Goal: Task Accomplishment & Management: Manage account settings

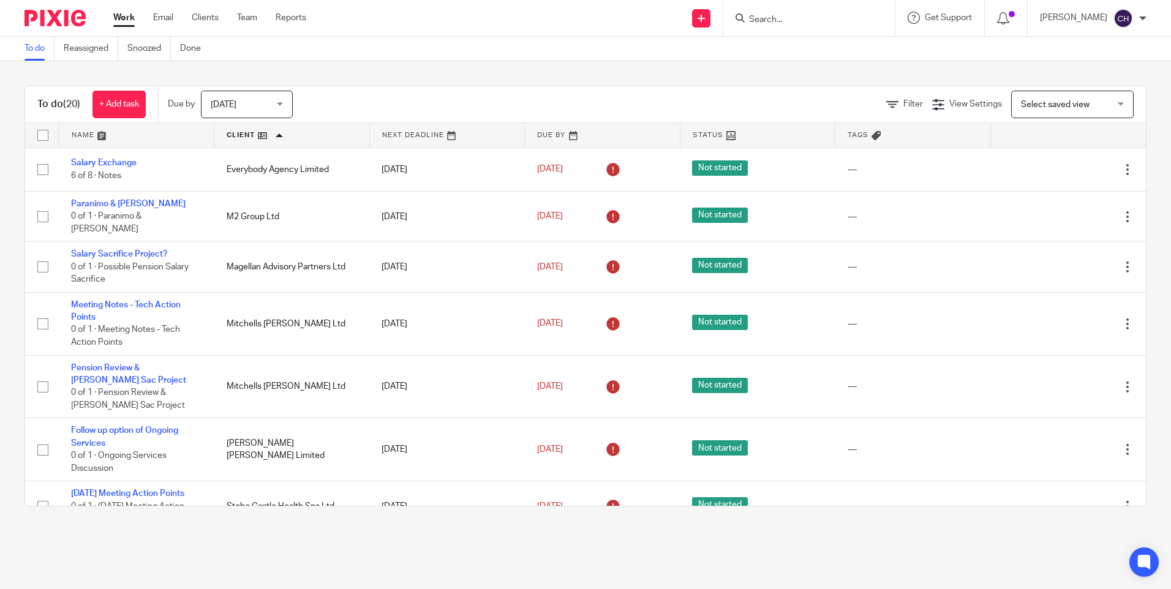
click at [767, 20] on input "Search" at bounding box center [803, 20] width 110 height 11
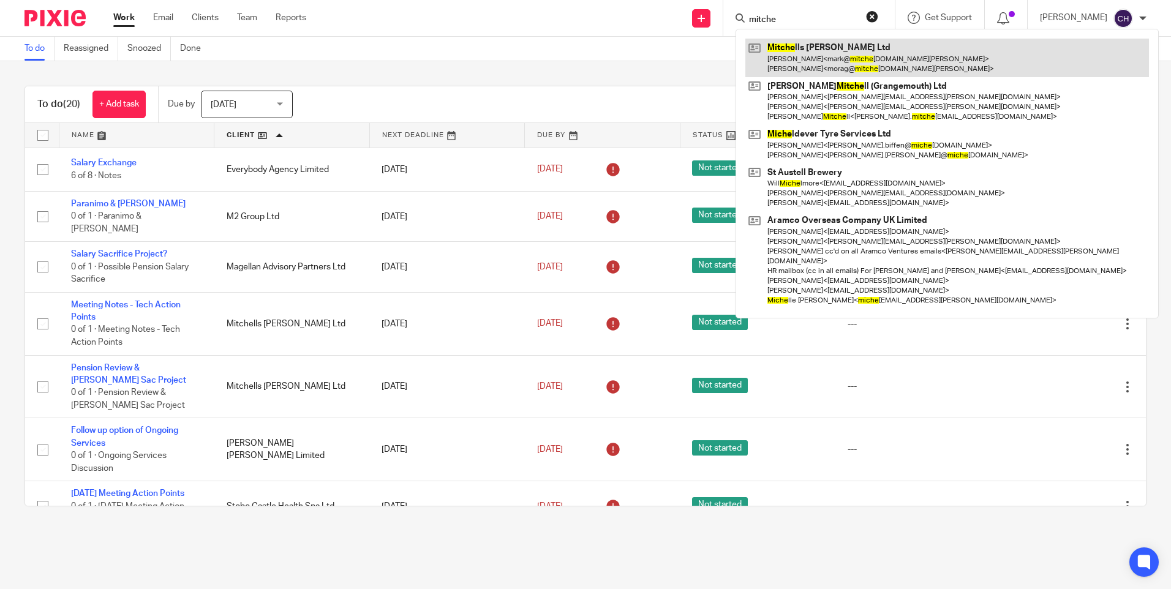
type input "mitche"
click at [797, 47] on link at bounding box center [947, 58] width 404 height 38
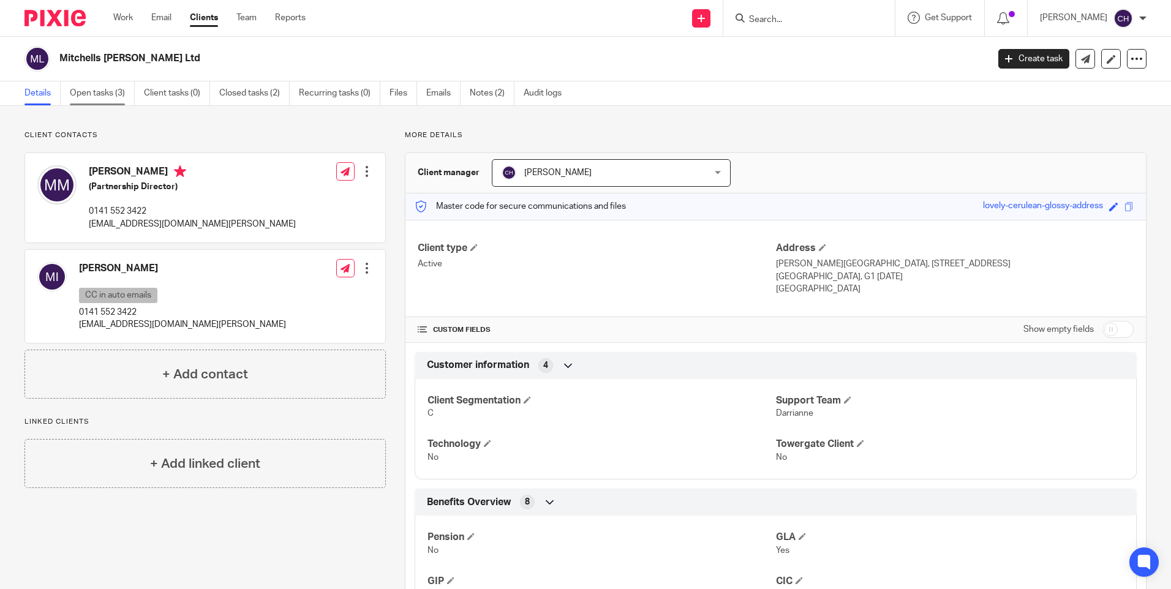
click at [102, 93] on link "Open tasks (3)" at bounding box center [102, 93] width 65 height 24
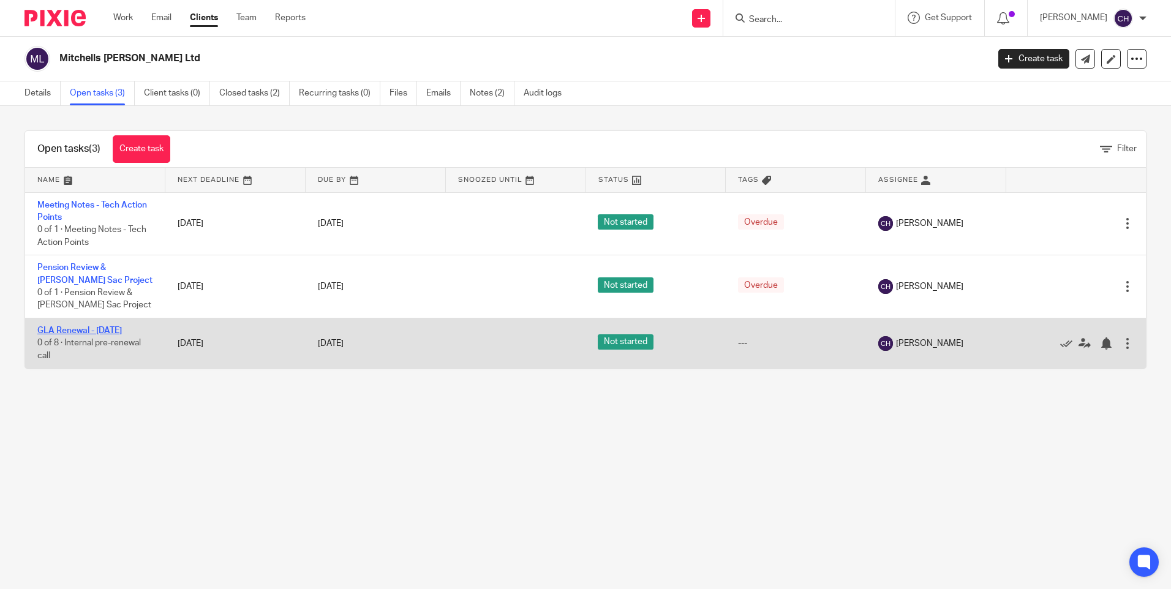
click at [67, 329] on link "GLA Renewal - [DATE]" at bounding box center [79, 330] width 85 height 9
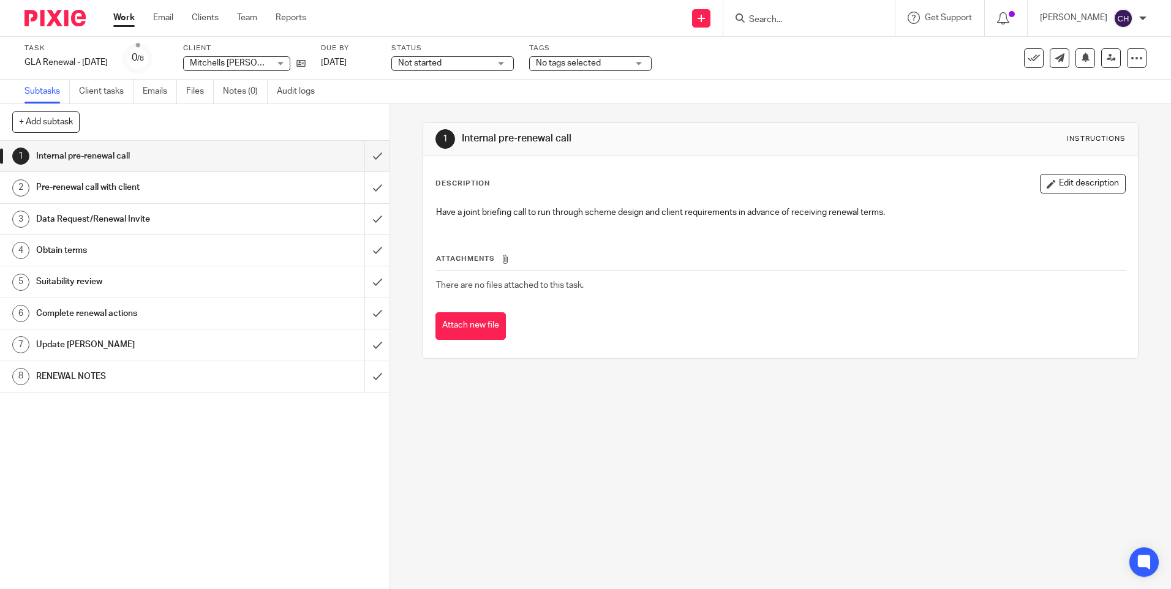
click at [76, 377] on h1 "RENEWAL NOTES" at bounding box center [141, 376] width 211 height 18
click at [1054, 179] on button "Edit description" at bounding box center [1083, 184] width 86 height 20
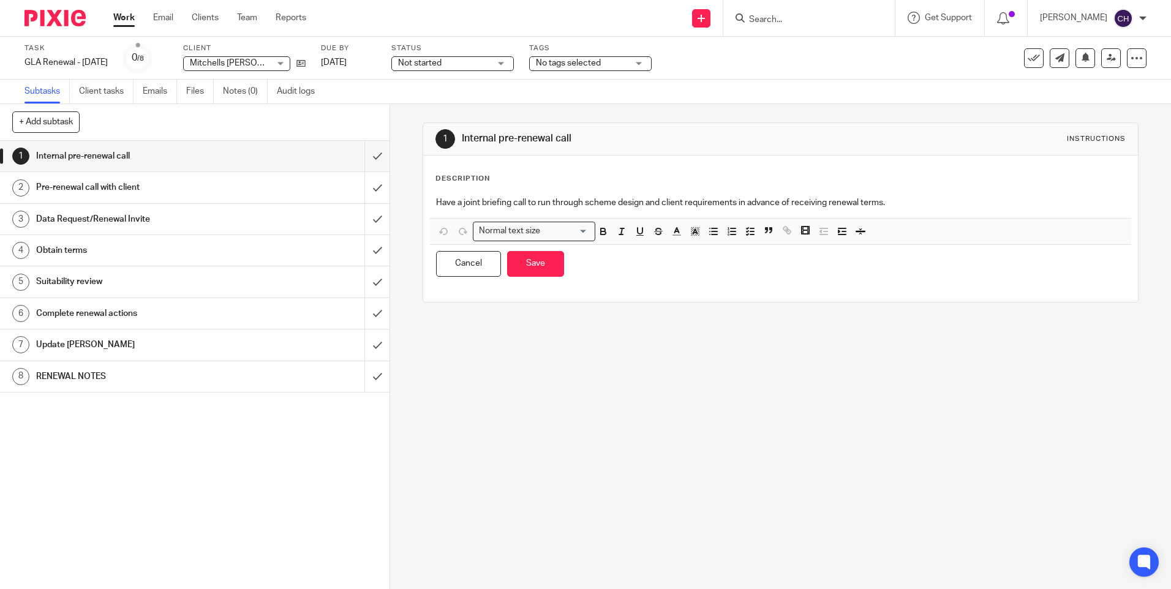
click at [156, 367] on h1 "RENEWAL NOTES" at bounding box center [141, 376] width 211 height 18
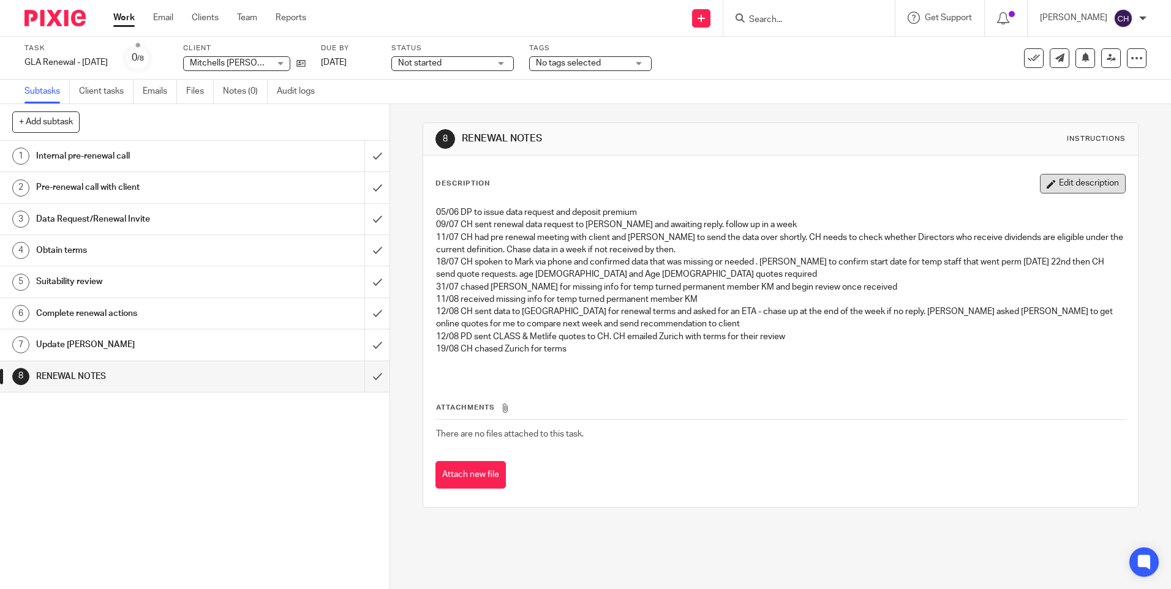
click at [1056, 190] on button "Edit description" at bounding box center [1083, 184] width 86 height 20
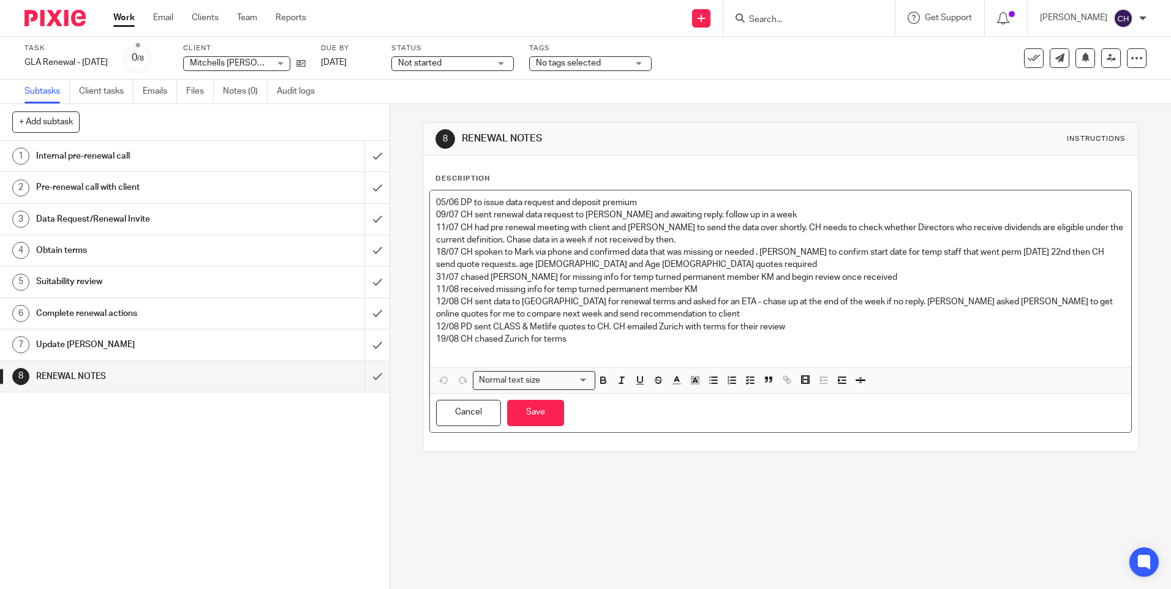
click at [587, 339] on p "19/08 CH chased Zurich for terms" at bounding box center [780, 339] width 688 height 12
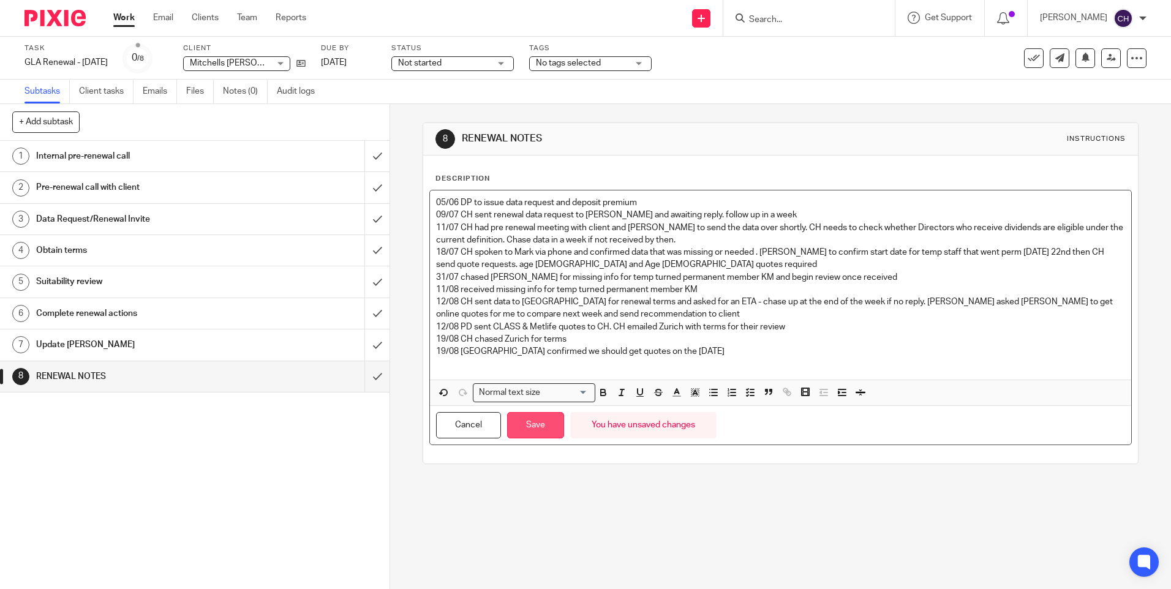
click at [516, 427] on button "Save" at bounding box center [535, 425] width 57 height 26
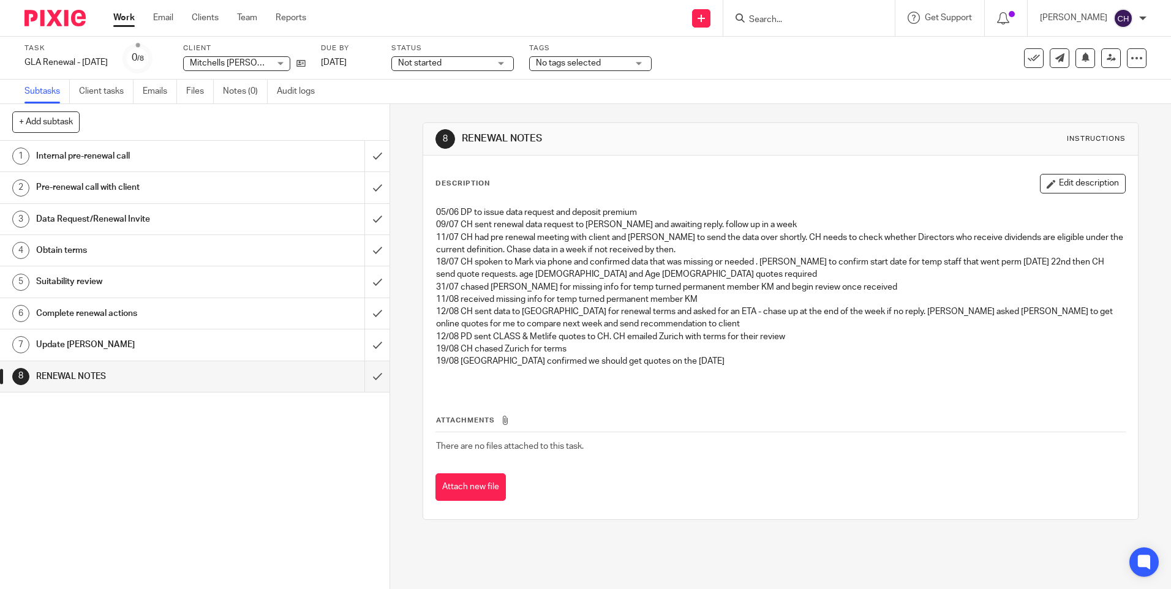
click at [50, 24] on img at bounding box center [54, 18] width 61 height 17
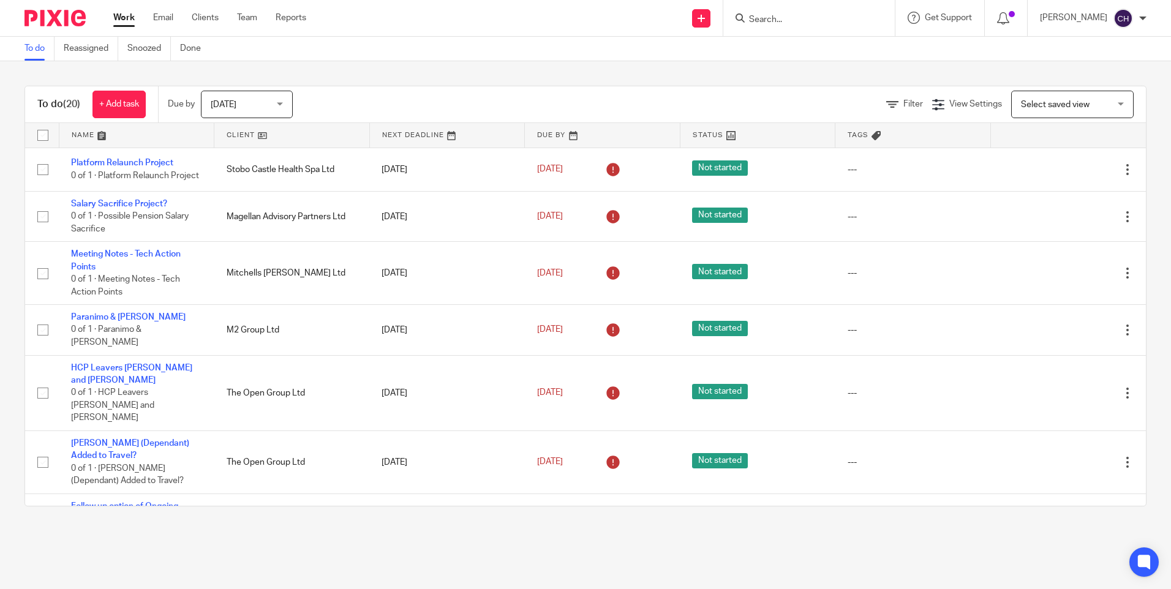
click at [260, 137] on link at bounding box center [291, 135] width 155 height 24
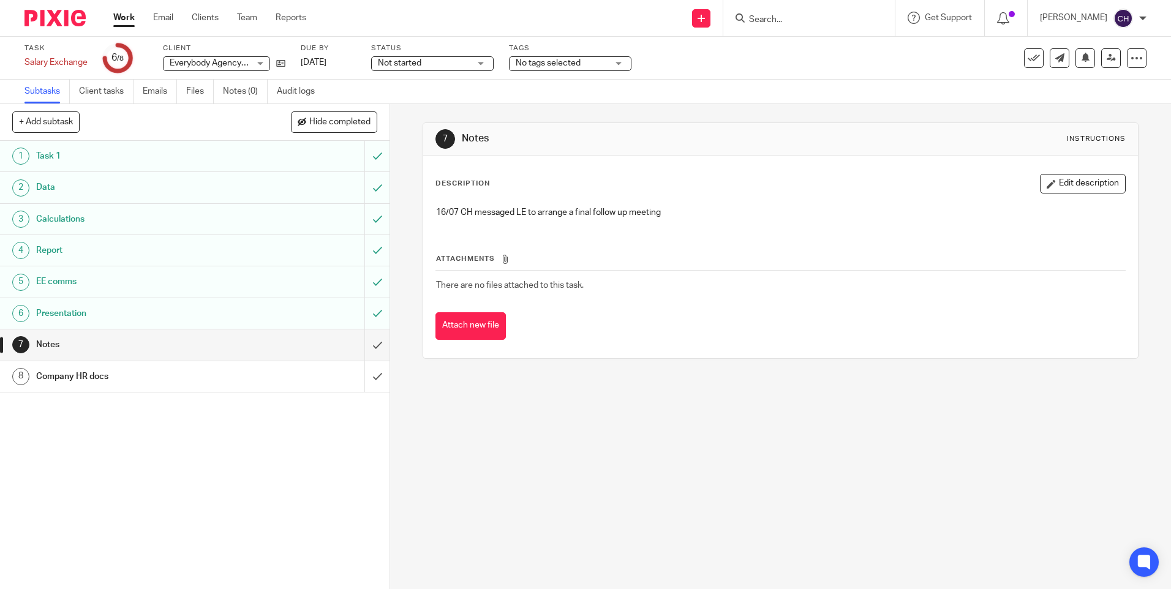
click at [95, 374] on h1 "Company HR docs" at bounding box center [141, 376] width 211 height 18
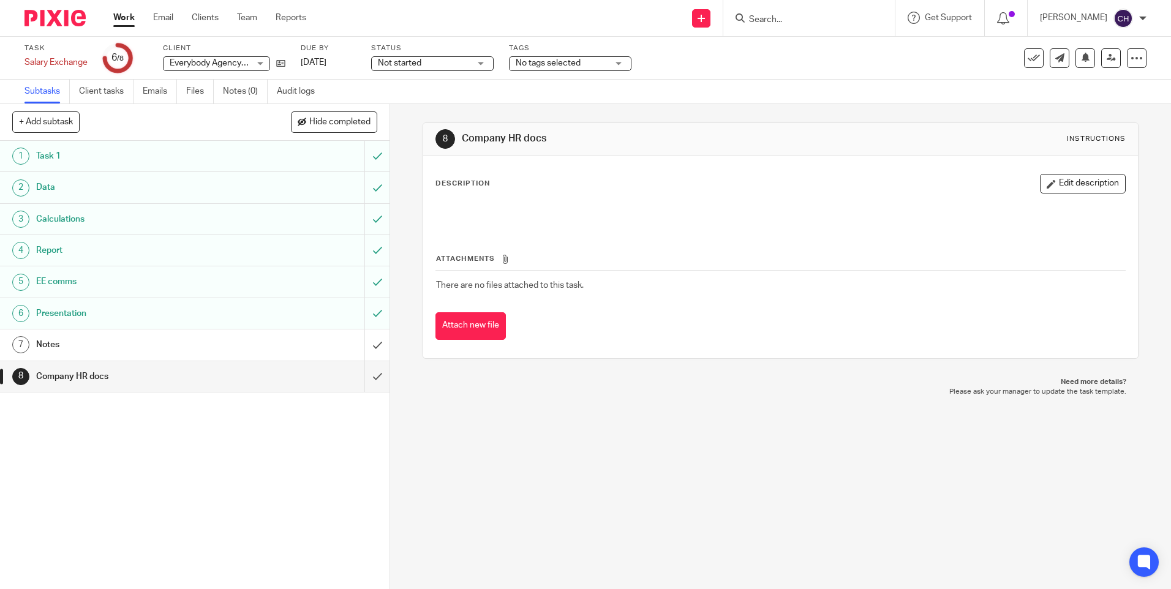
click at [85, 345] on h1 "Notes" at bounding box center [141, 345] width 211 height 18
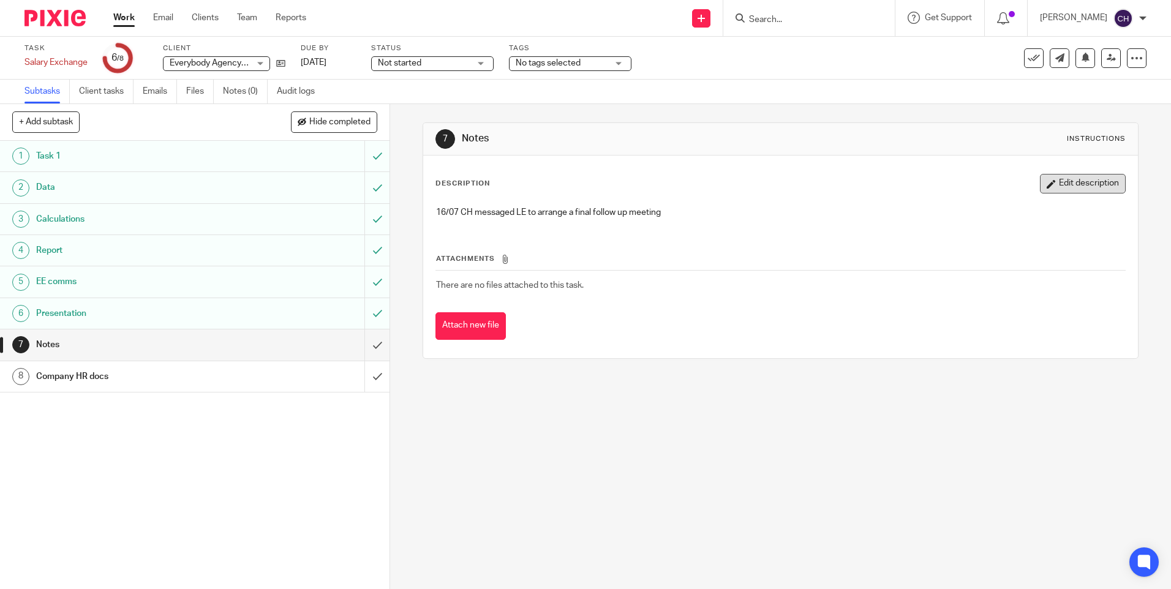
click at [1058, 178] on button "Edit description" at bounding box center [1083, 184] width 86 height 20
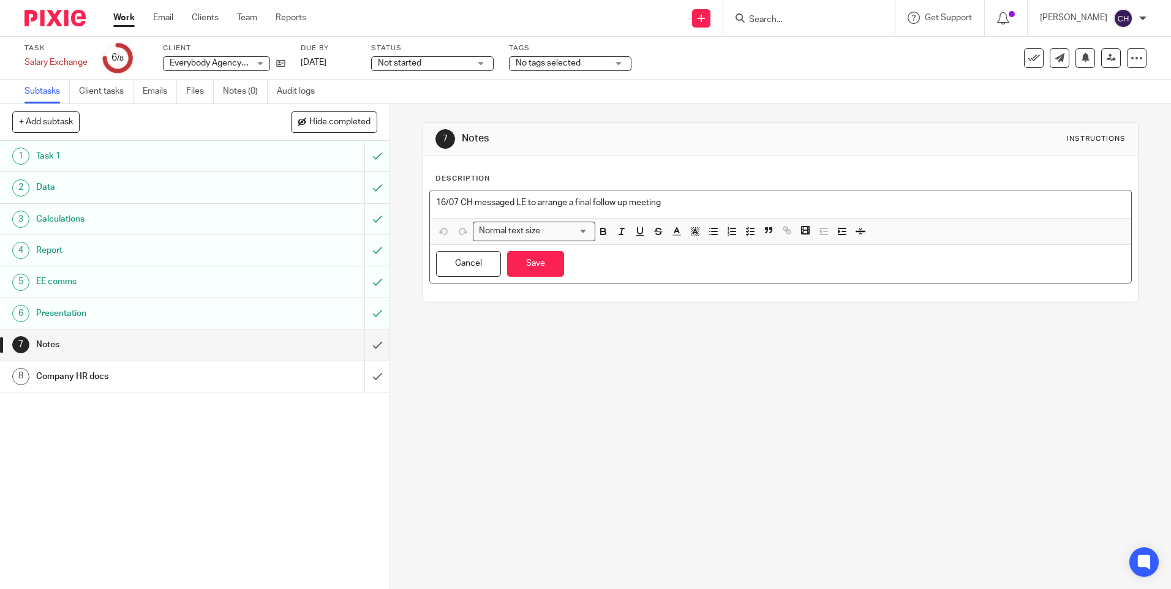
click at [688, 206] on p "16/07 CH messaged LE to arrange a final follow up meeting" at bounding box center [780, 203] width 688 height 12
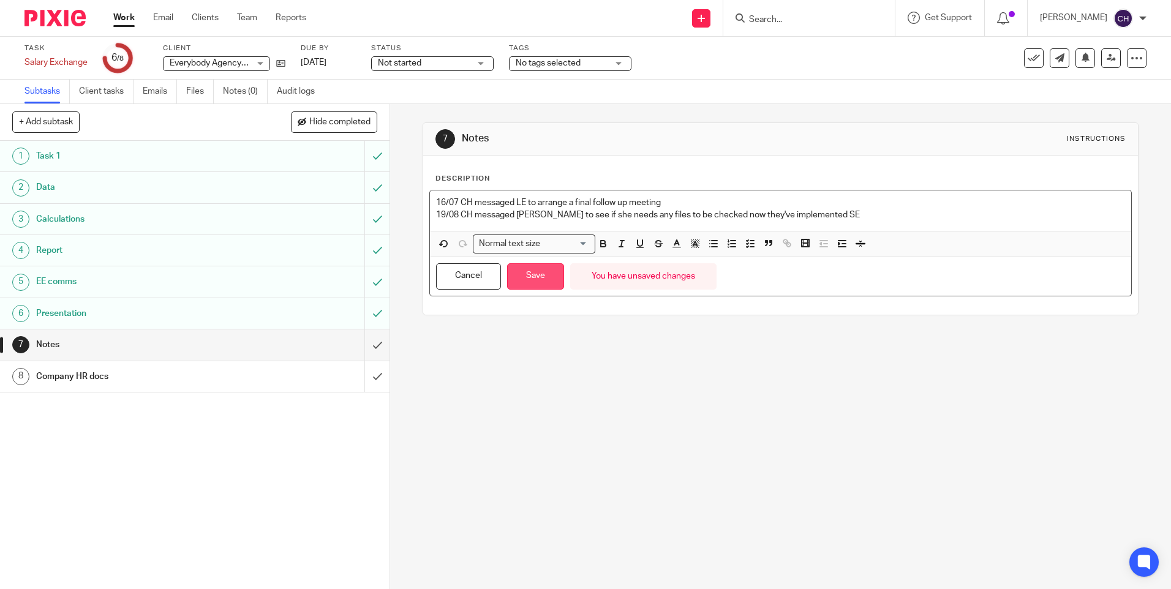
click at [525, 276] on button "Save" at bounding box center [535, 276] width 57 height 26
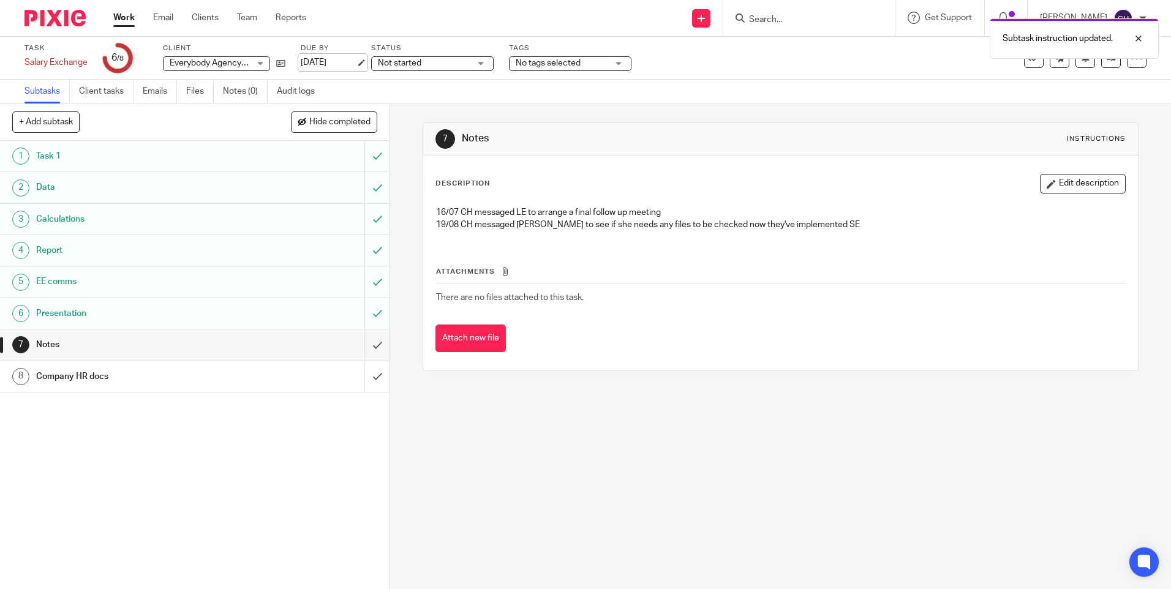
click at [313, 62] on link "[DATE]" at bounding box center [328, 62] width 55 height 13
click at [60, 24] on img at bounding box center [54, 18] width 61 height 17
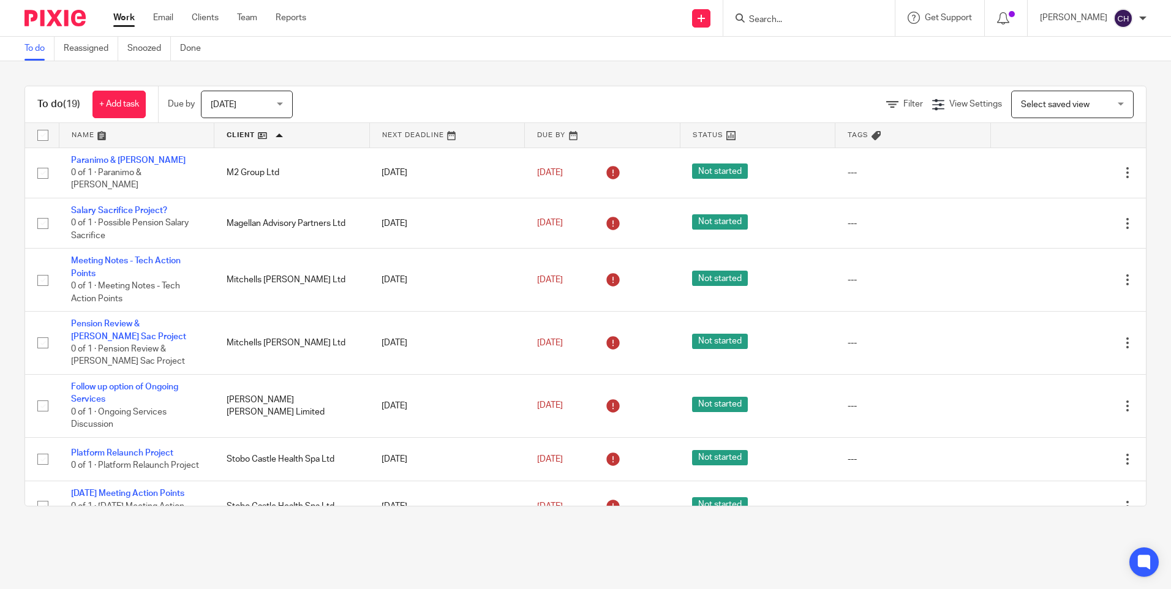
click at [769, 21] on input "Search" at bounding box center [803, 20] width 110 height 11
type input "frobo"
click at [767, 41] on link at bounding box center [856, 58] width 223 height 38
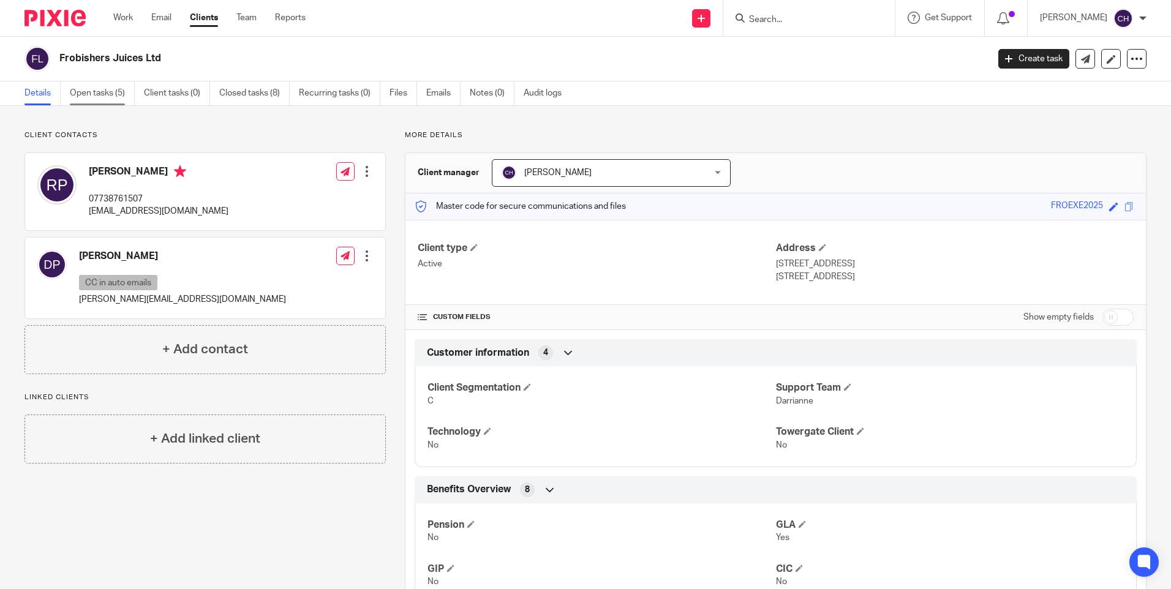
click at [99, 89] on link "Open tasks (5)" at bounding box center [102, 93] width 65 height 24
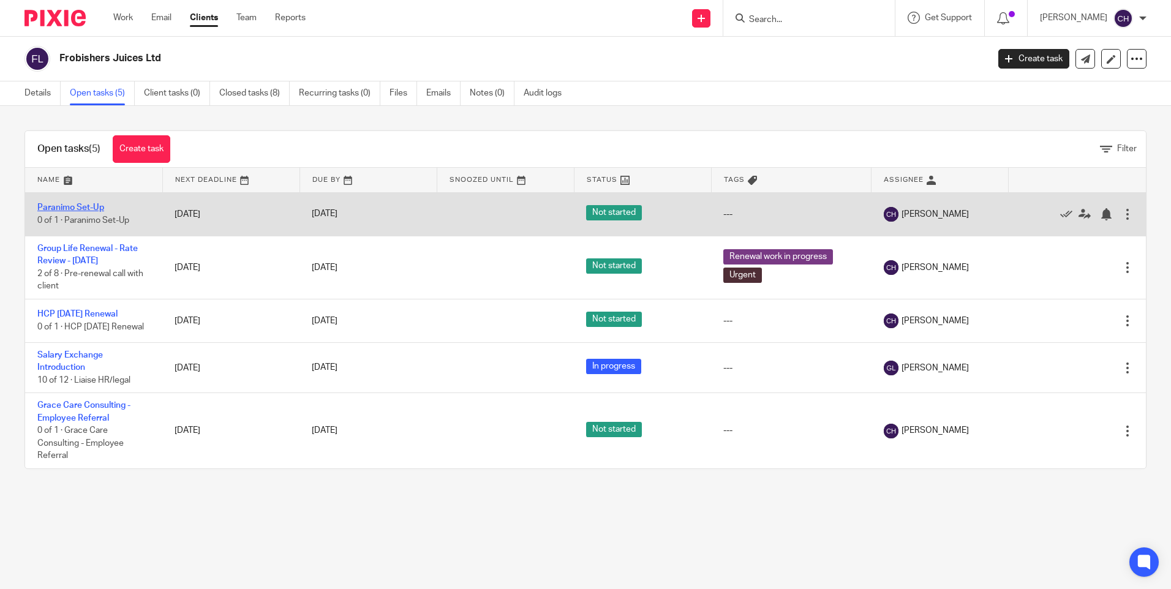
click at [90, 212] on link "Paranimo Set-Up" at bounding box center [70, 207] width 67 height 9
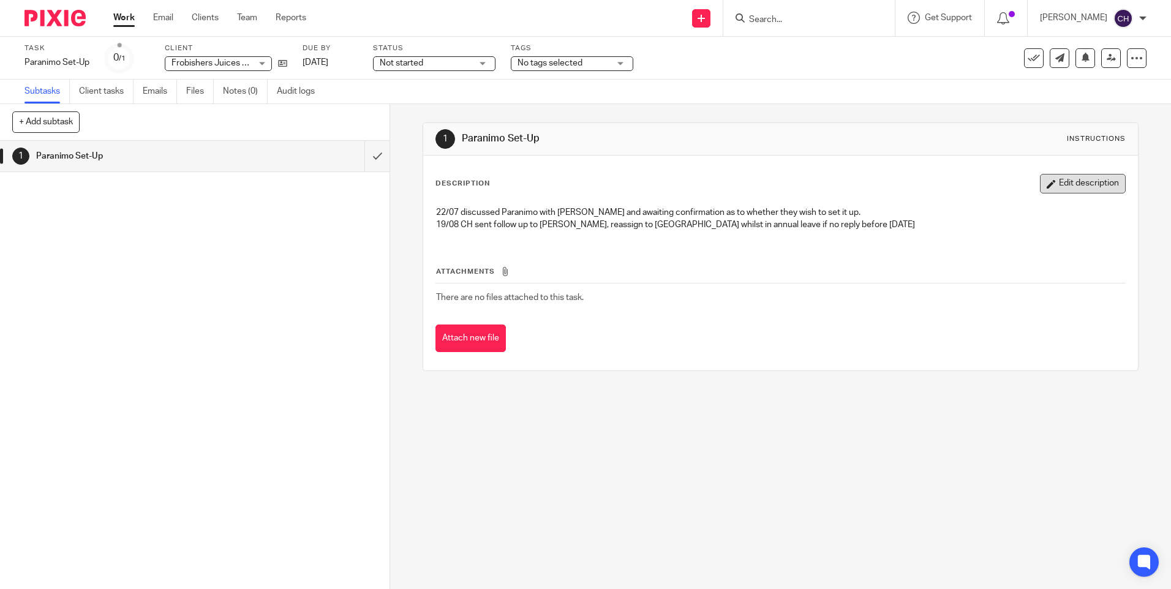
click at [1078, 190] on button "Edit description" at bounding box center [1083, 184] width 86 height 20
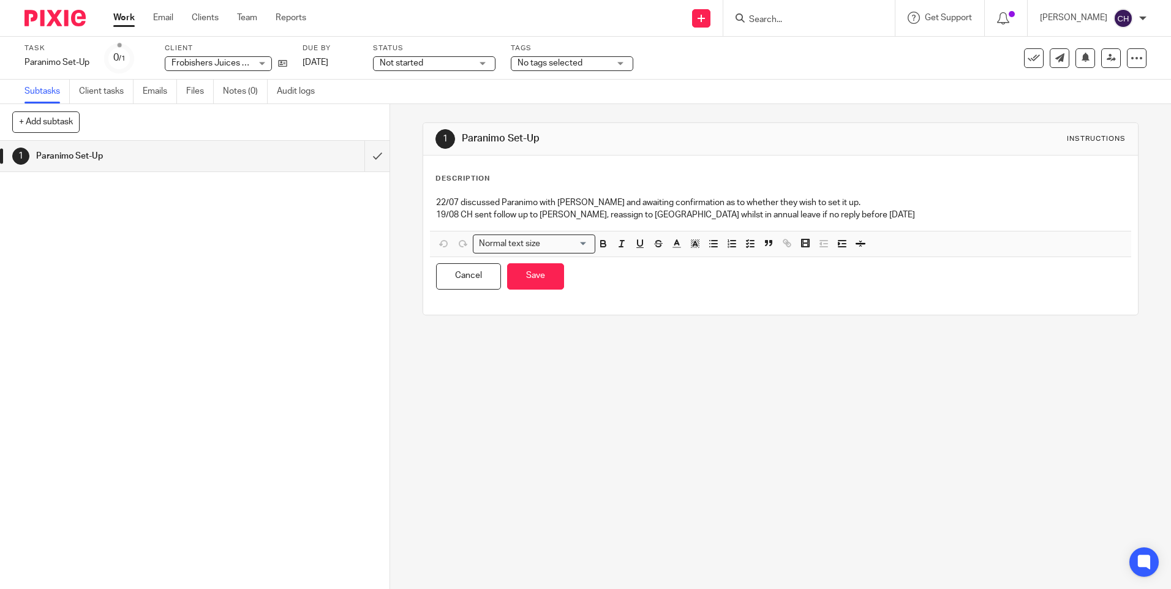
click at [854, 217] on p "19/08 CH sent follow up to Rob, reassign to Darrianne whilst in annual leave if…" at bounding box center [780, 215] width 688 height 12
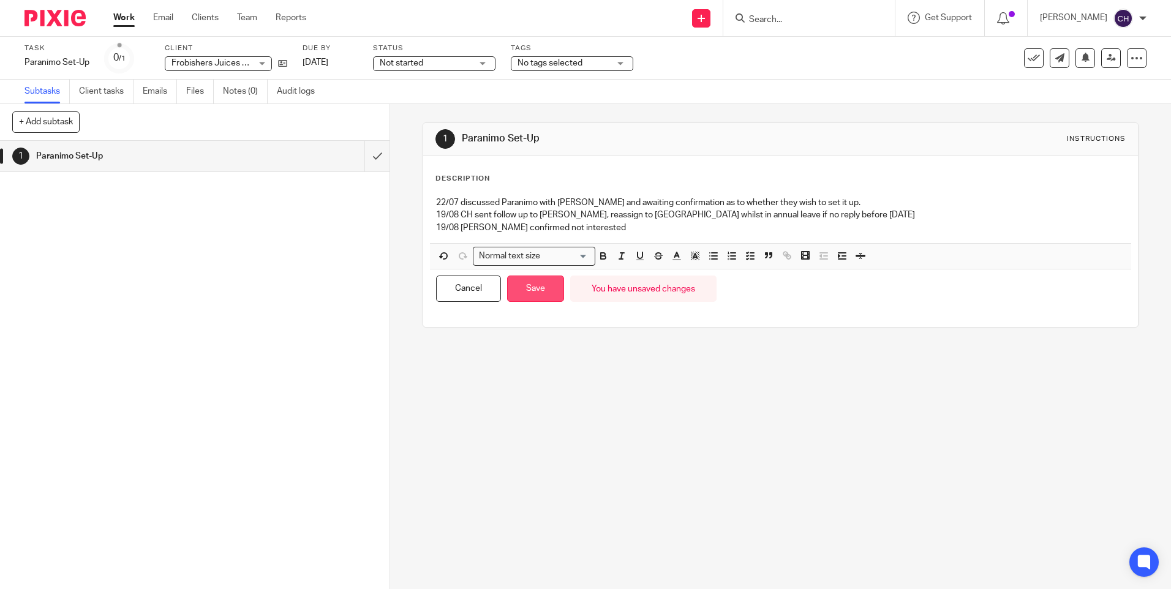
click at [533, 290] on button "Save" at bounding box center [535, 289] width 57 height 26
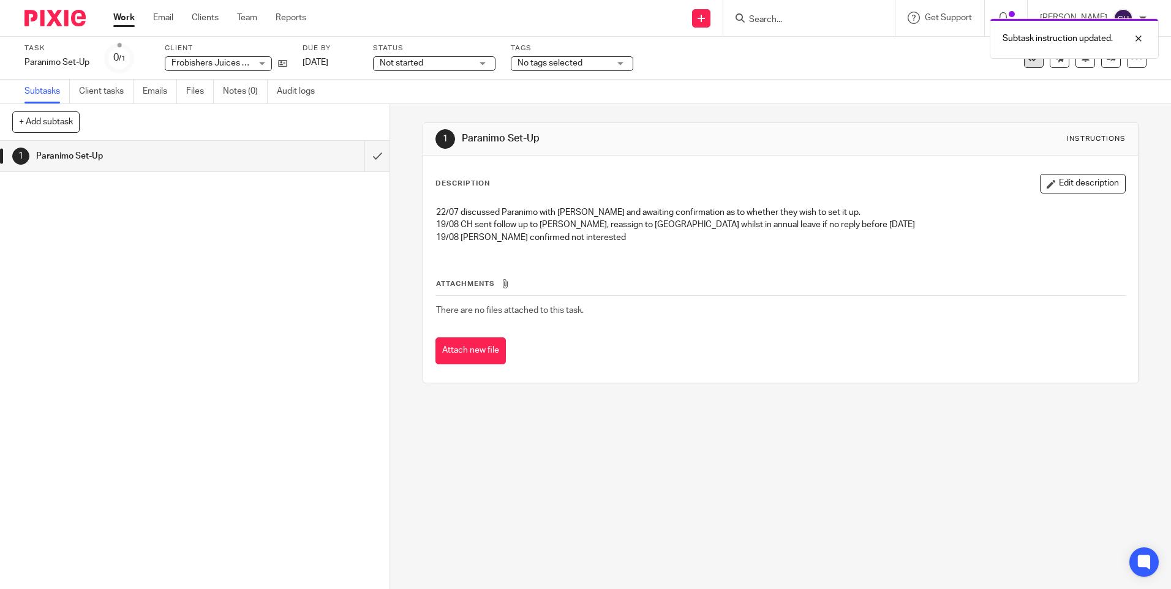
click at [1024, 64] on button at bounding box center [1034, 58] width 20 height 20
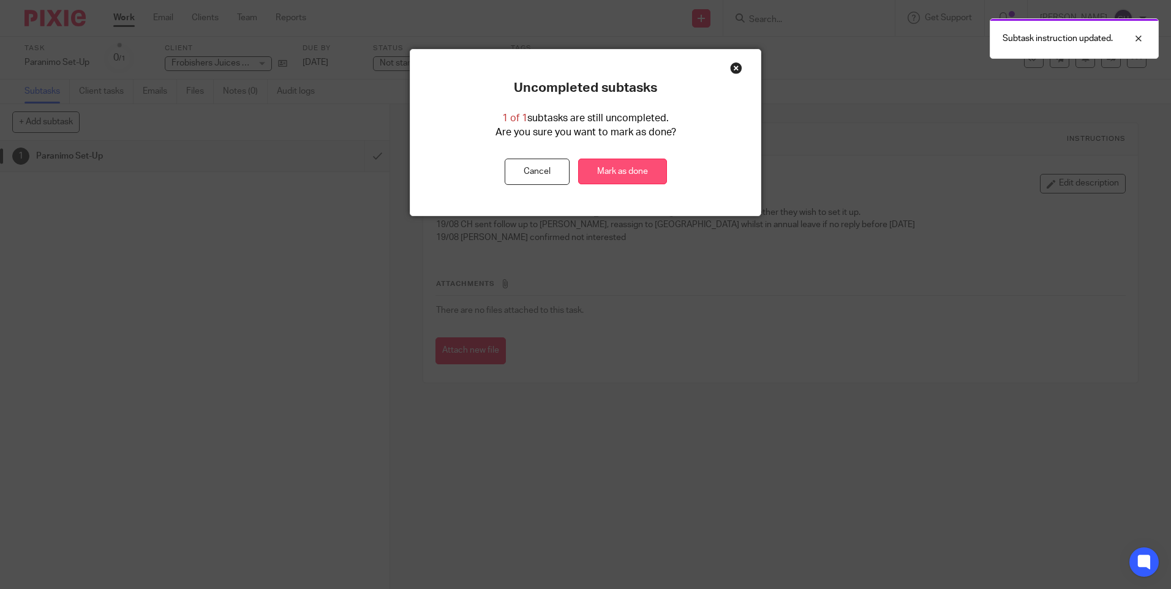
click at [637, 170] on link "Mark as done" at bounding box center [622, 172] width 89 height 26
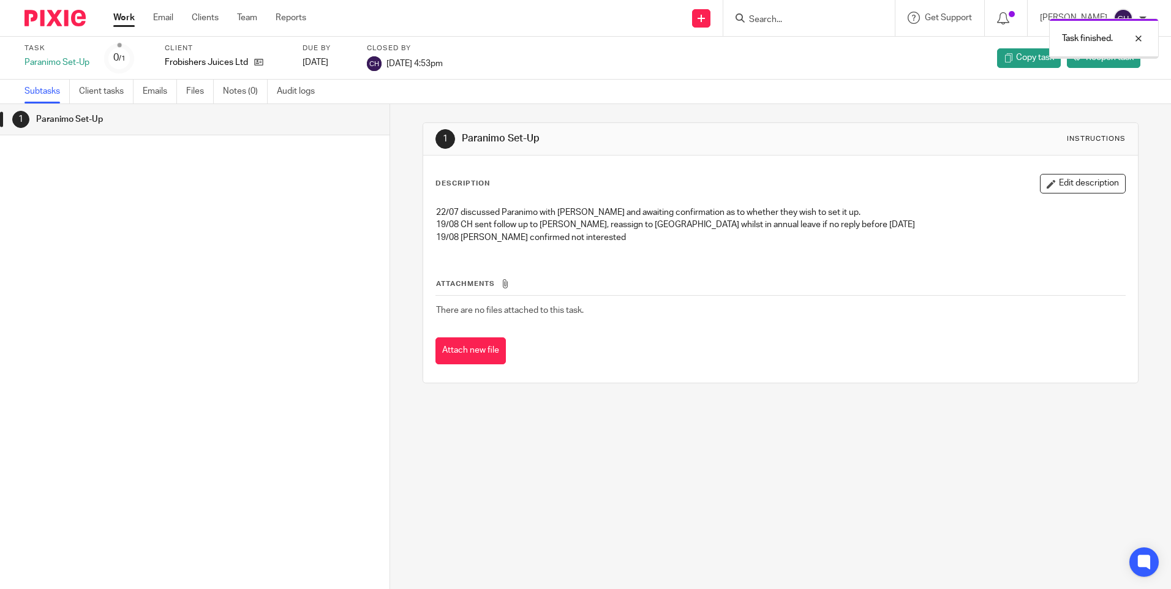
click at [54, 6] on div at bounding box center [50, 18] width 101 height 36
click at [49, 16] on img at bounding box center [54, 18] width 61 height 17
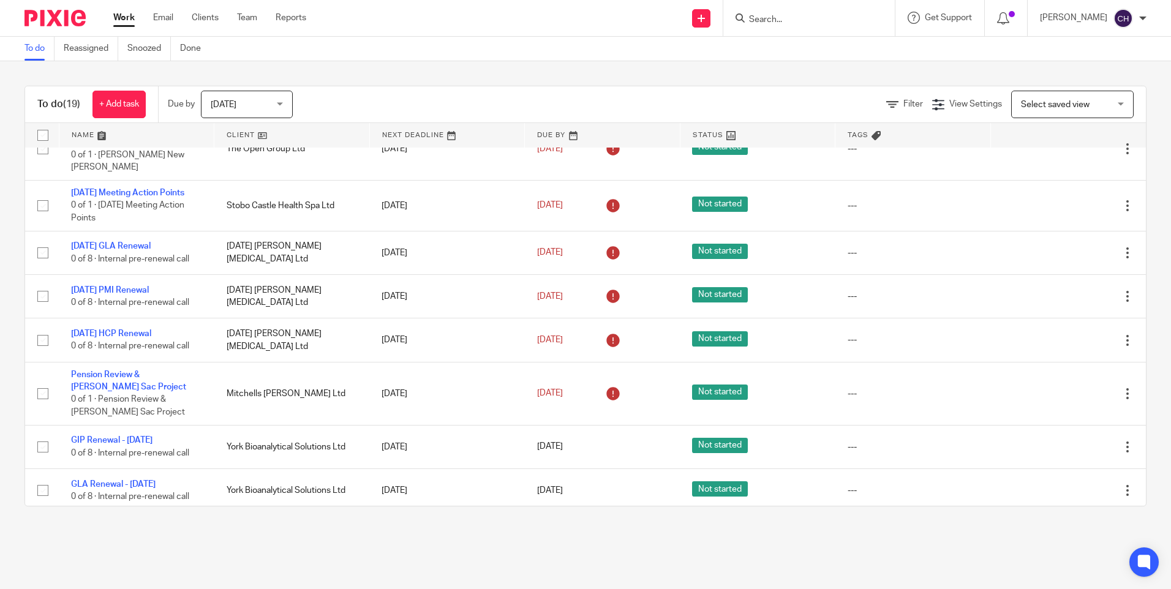
scroll to position [615, 0]
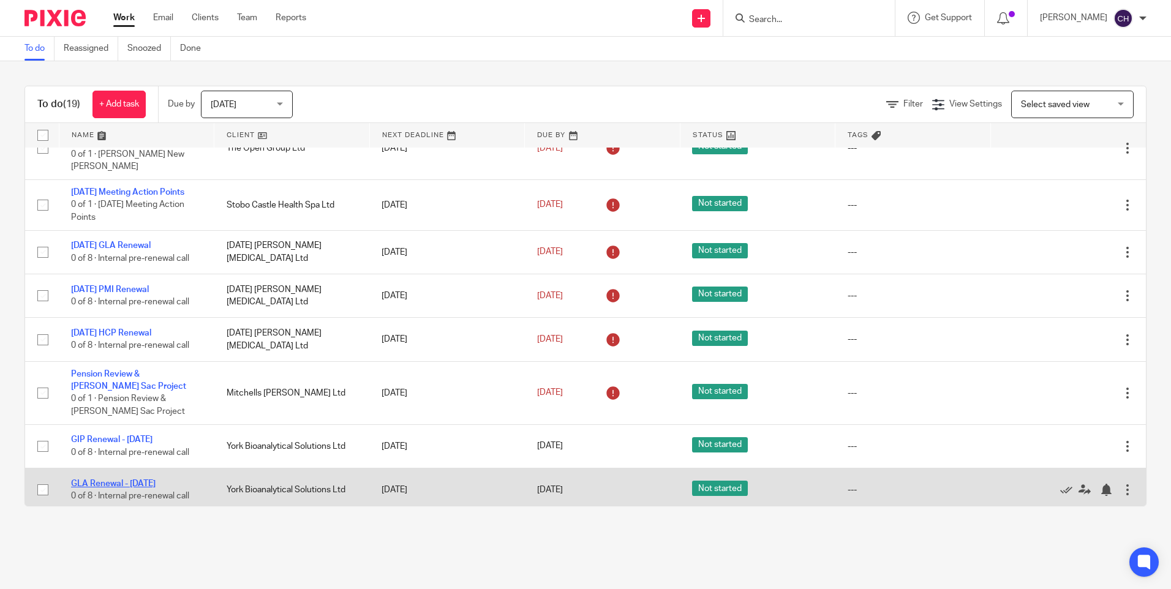
click at [100, 479] on link "GLA Renewal - 01/08/2025" at bounding box center [113, 483] width 85 height 9
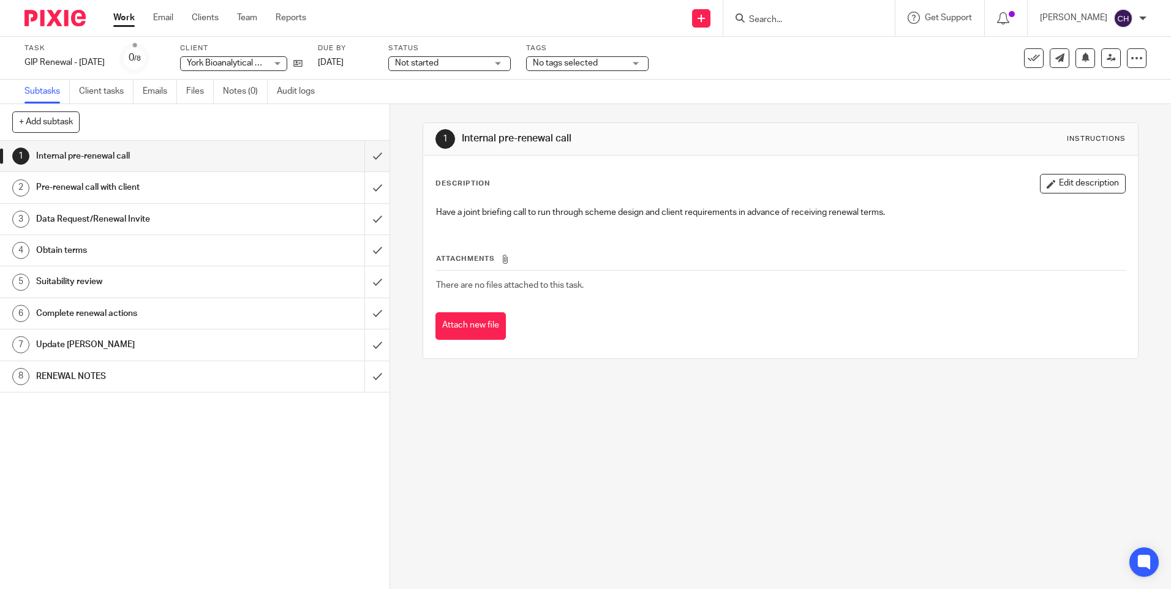
click at [70, 379] on h1 "RENEWAL NOTES" at bounding box center [141, 376] width 211 height 18
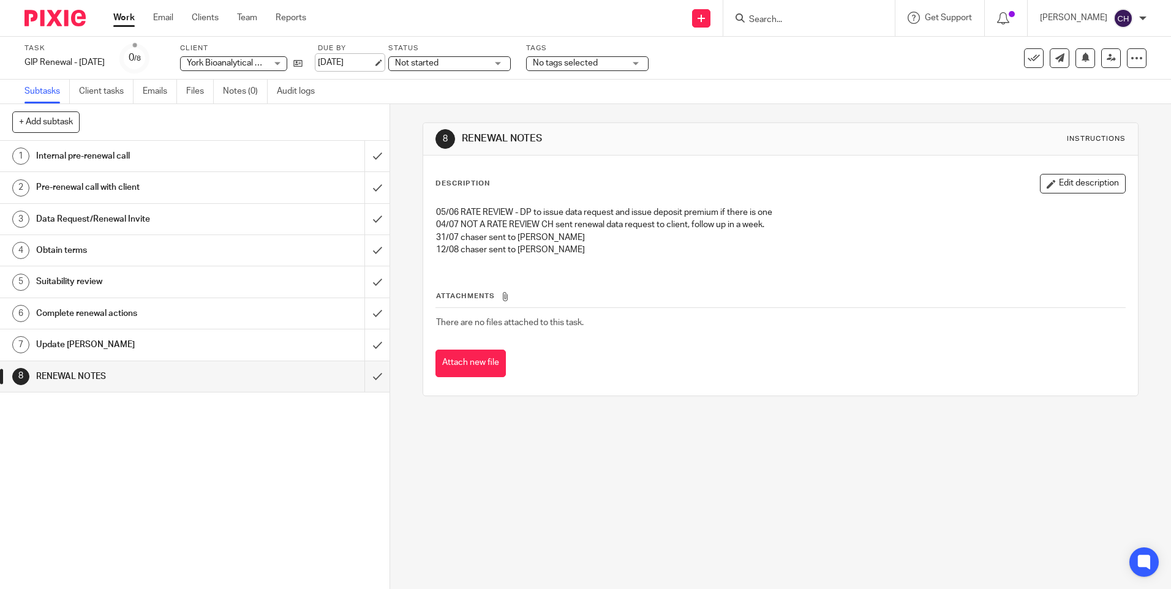
click at [354, 60] on link "19 Aug 2025" at bounding box center [345, 62] width 55 height 13
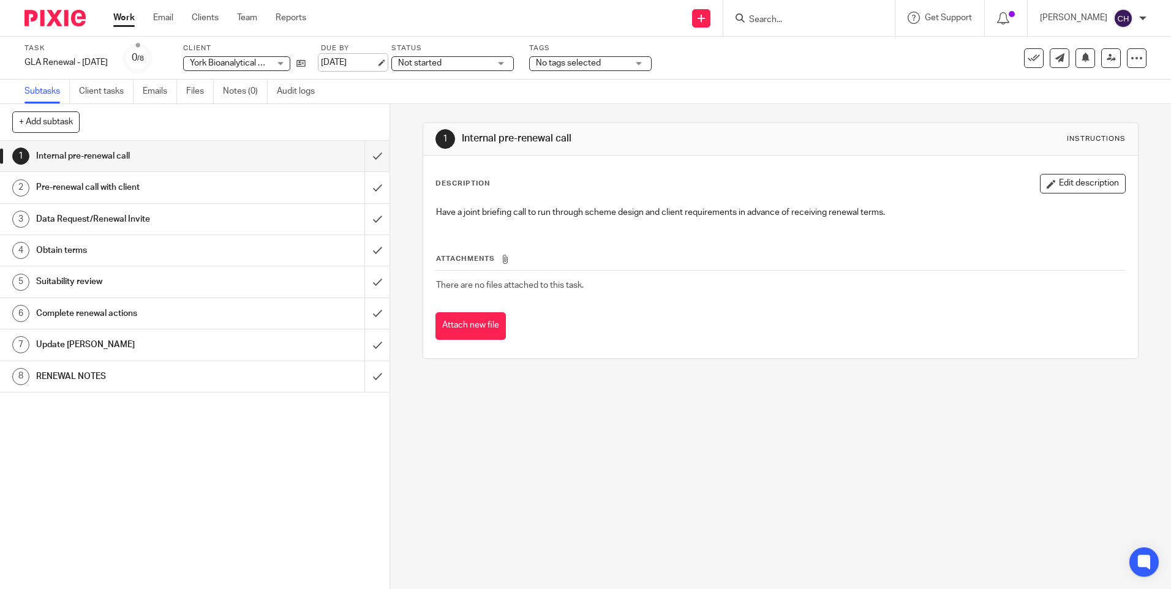
click at [376, 60] on link "[DATE]" at bounding box center [348, 62] width 55 height 13
click at [28, 13] on img at bounding box center [54, 18] width 61 height 17
